Goal: Information Seeking & Learning: Compare options

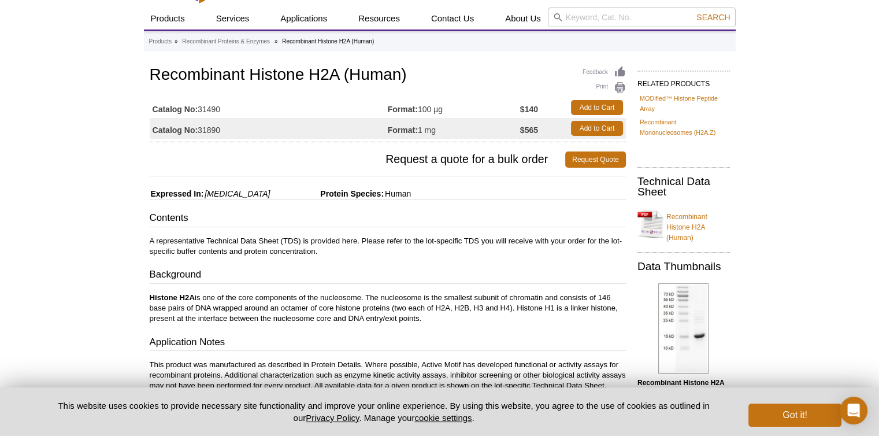
scroll to position [29, 0]
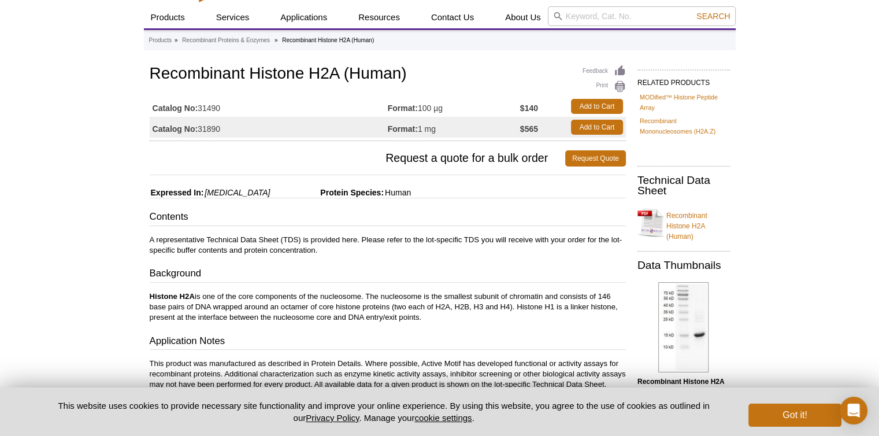
click at [373, 110] on td "Catalog No: 31490" at bounding box center [269, 106] width 238 height 21
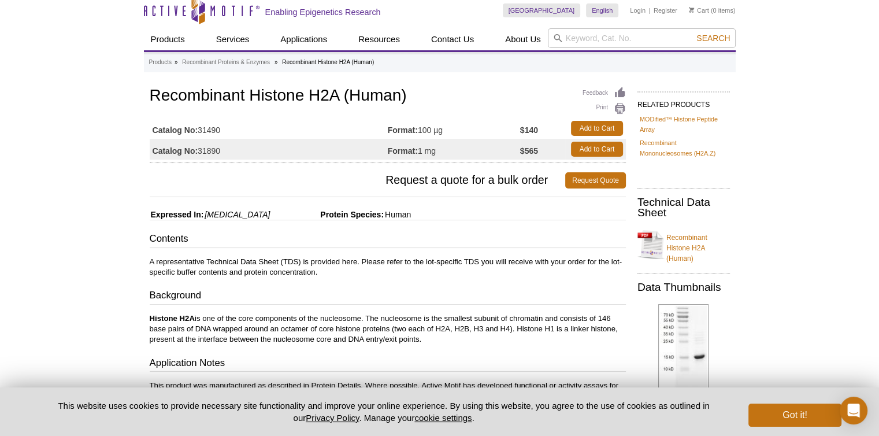
scroll to position [5, 0]
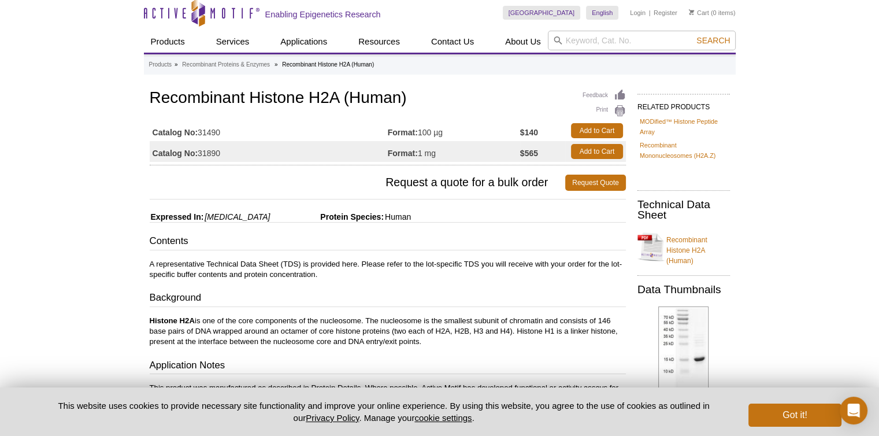
click at [541, 126] on td "$140" at bounding box center [542, 130] width 45 height 21
drag, startPoint x: 240, startPoint y: 135, endPoint x: 199, endPoint y: 132, distance: 41.1
click at [199, 132] on td "Catalog No: 31490" at bounding box center [269, 130] width 238 height 21
copy td "31490"
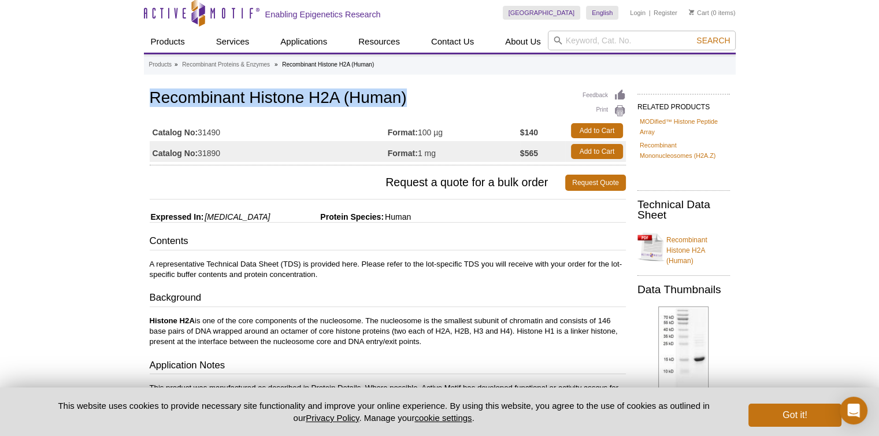
drag, startPoint x: 151, startPoint y: 98, endPoint x: 416, endPoint y: 98, distance: 264.8
click at [416, 98] on h1 "Recombinant Histone H2A (Human)" at bounding box center [388, 99] width 476 height 20
copy h1 "Recombinant Histone H2A (Human)"
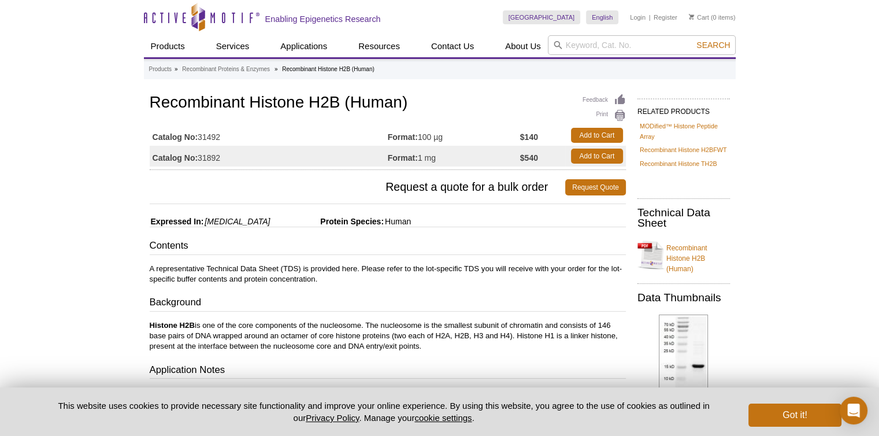
drag, startPoint x: 456, startPoint y: 130, endPoint x: 437, endPoint y: 134, distance: 18.8
click at [437, 134] on td "Format: 100 µg" at bounding box center [454, 135] width 132 height 21
copy td "µg"
click at [254, 104] on h1 "Recombinant Histone H2B (Human)" at bounding box center [388, 104] width 476 height 20
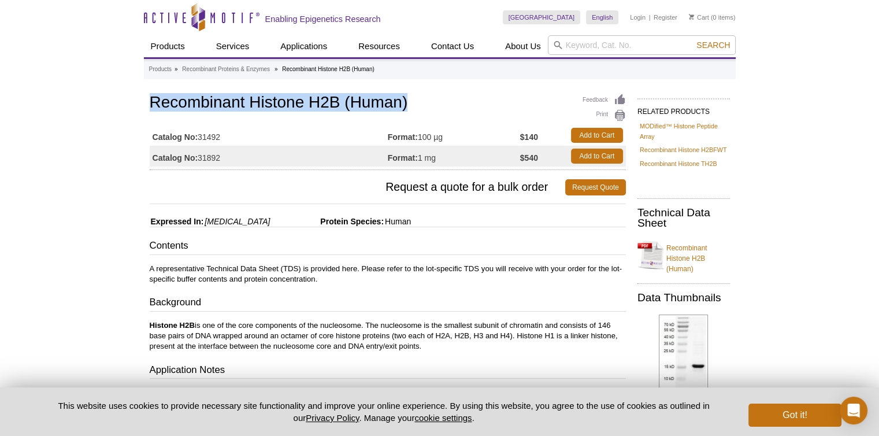
click at [254, 104] on h1 "Recombinant Histone H2B (Human)" at bounding box center [388, 104] width 476 height 20
copy h1 "Recombinant Histone H2B (Human)"
drag, startPoint x: 271, startPoint y: 132, endPoint x: 202, endPoint y: 135, distance: 68.8
click at [202, 135] on td "Catalog No: 31492" at bounding box center [269, 135] width 238 height 21
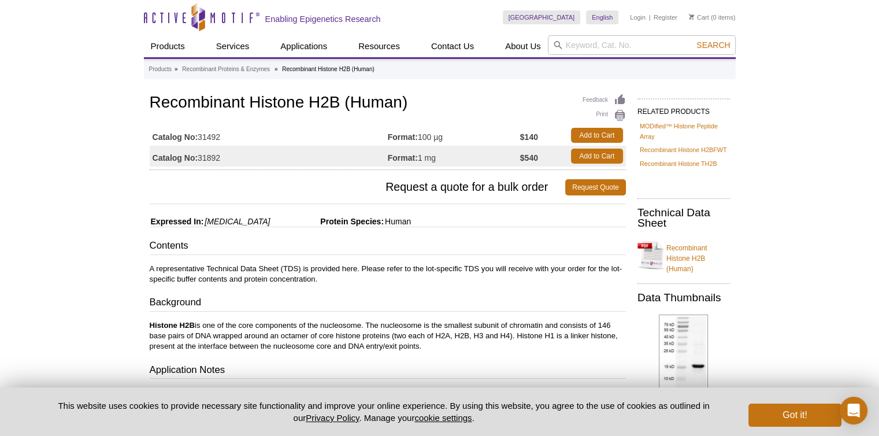
drag, startPoint x: 201, startPoint y: 135, endPoint x: 230, endPoint y: 134, distance: 28.4
click at [230, 134] on td "Catalog No: 31492" at bounding box center [269, 135] width 238 height 21
copy td "31492"
